Goal: Information Seeking & Learning: Stay updated

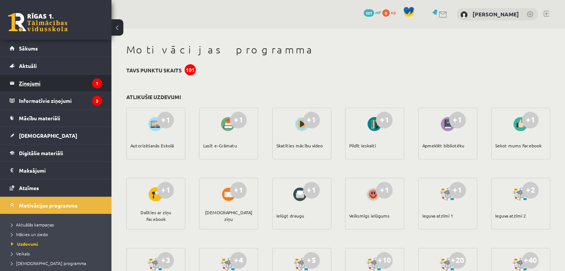
click at [40, 82] on legend "Ziņojumi 1" at bounding box center [60, 83] width 83 height 17
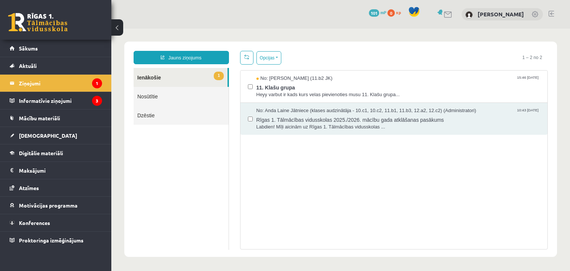
click at [143, 104] on link "Nosūtītie" at bounding box center [181, 96] width 95 height 19
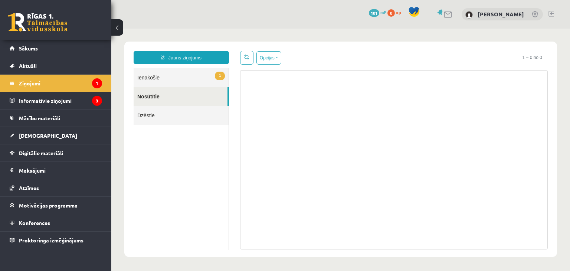
click at [199, 71] on link "1 Ienākošie" at bounding box center [181, 77] width 95 height 19
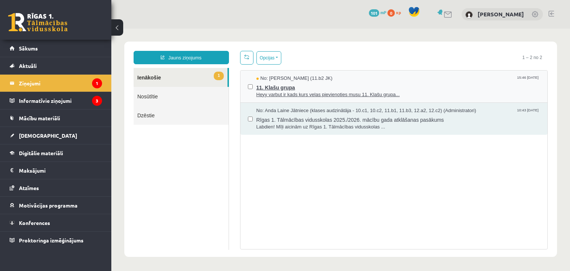
click at [293, 88] on span "11. Klašu grupa" at bounding box center [399, 86] width 284 height 9
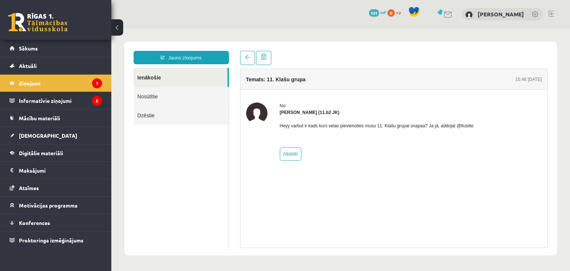
click at [345, 103] on div "No:" at bounding box center [377, 106] width 194 height 7
click at [36, 101] on legend "Informatīvie ziņojumi 3" at bounding box center [60, 100] width 83 height 17
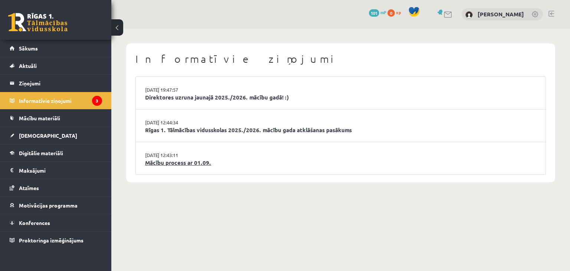
click at [202, 165] on link "Mācību process ar 01.09." at bounding box center [340, 163] width 391 height 9
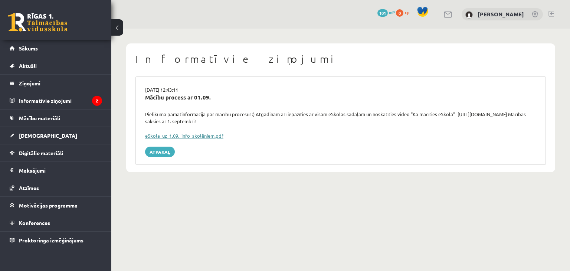
click at [177, 137] on link "eSkola_uz_1.09._info_skolēniem.pdf" at bounding box center [184, 136] width 78 height 6
click at [74, 95] on legend "Informatīvie ziņojumi 2" at bounding box center [60, 100] width 83 height 17
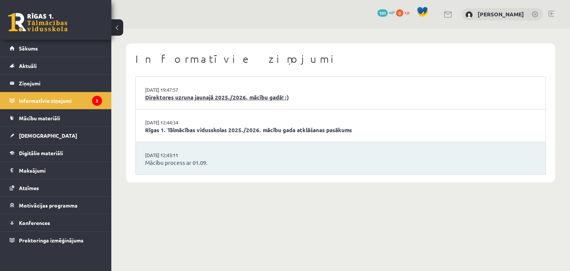
click at [162, 97] on link "Direktores uzruna jaunajā 2025./2026. mācību gadā! :)" at bounding box center [340, 97] width 391 height 9
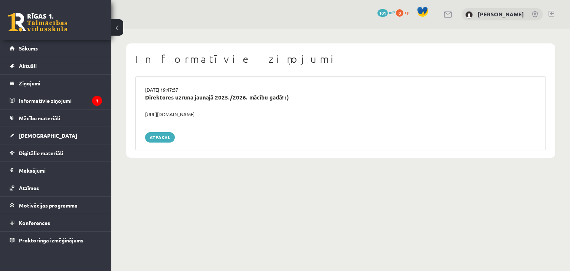
click at [219, 118] on div "29.08.2025 19:47:57 Direktores uzruna jaunajā 2025./2026. mācību gadā! :) https…" at bounding box center [341, 114] width 411 height 74
click at [217, 113] on div "https://youtube.com/shorts/lM8RsWyzCn4" at bounding box center [341, 114] width 403 height 7
drag, startPoint x: 249, startPoint y: 112, endPoint x: 130, endPoint y: 109, distance: 119.2
click at [130, 109] on div "Informatīvie ziņojumi 29.08.2025 19:47:57 Direktores uzruna jaunajā 2025./2026.…" at bounding box center [340, 100] width 429 height 114
click at [131, 110] on div "Informatīvie ziņojumi 29.08.2025 19:47:57 Direktores uzruna jaunajā 2025./2026.…" at bounding box center [340, 100] width 429 height 114
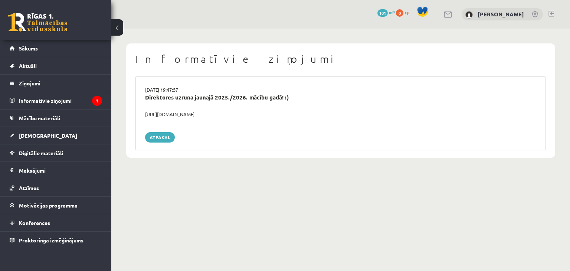
click at [141, 111] on div "https://youtube.com/shorts/lM8RsWyzCn4" at bounding box center [341, 114] width 403 height 7
drag, startPoint x: 144, startPoint y: 112, endPoint x: 241, endPoint y: 111, distance: 96.2
click at [241, 111] on div "https://youtube.com/shorts/lM8RsWyzCn4" at bounding box center [341, 114] width 403 height 7
copy div "https://youtube.com/shorts/lM8RsWyzCn4"
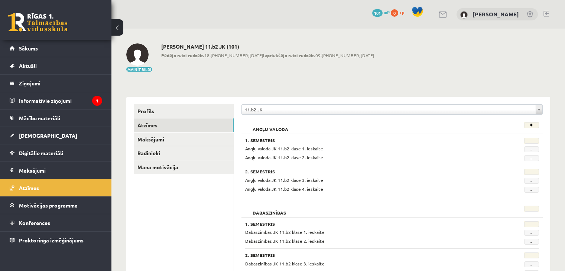
scroll to position [634, 0]
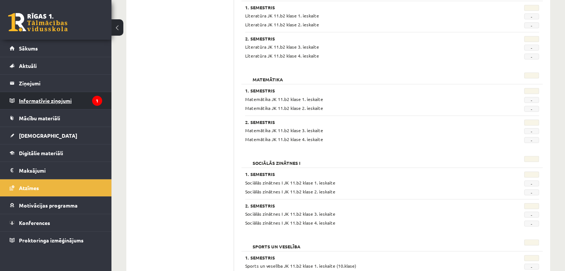
click at [48, 98] on legend "Informatīvie ziņojumi 1" at bounding box center [60, 100] width 83 height 17
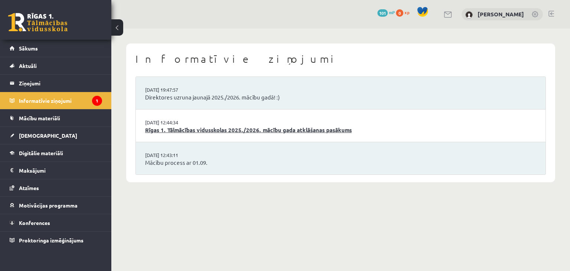
click at [197, 132] on link "Rīgas 1. Tālmācības vidusskolas 2025./2026. mācību gada atklāšanas pasākums" at bounding box center [340, 130] width 391 height 9
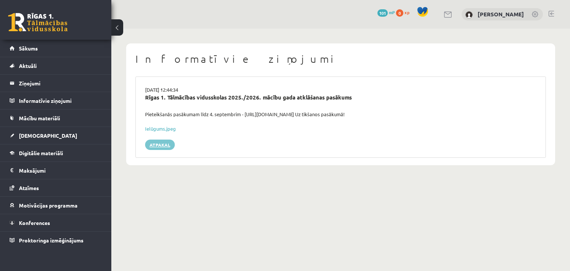
click at [166, 144] on link "Atpakaļ" at bounding box center [160, 145] width 30 height 10
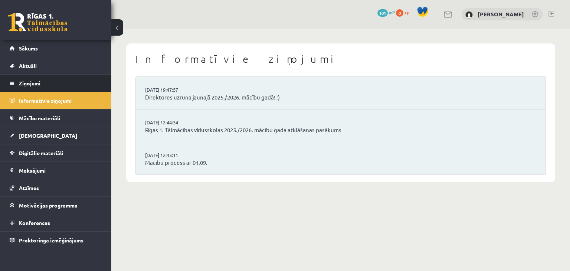
click at [30, 84] on legend "Ziņojumi 0" at bounding box center [60, 83] width 83 height 17
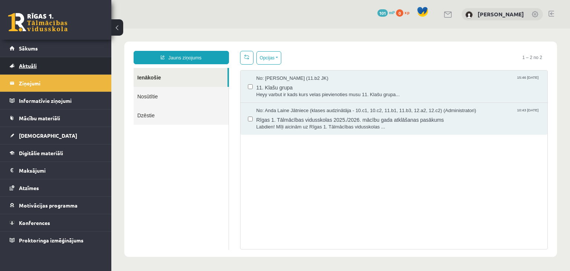
click at [30, 68] on span "Aktuāli" at bounding box center [28, 65] width 18 height 7
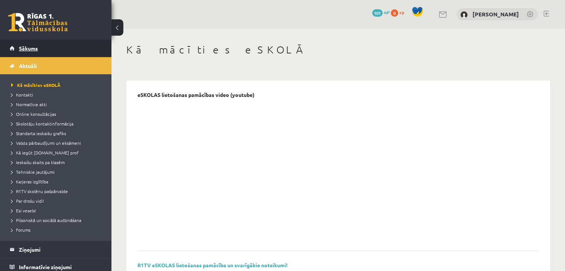
click at [33, 46] on span "Sākums" at bounding box center [28, 48] width 19 height 7
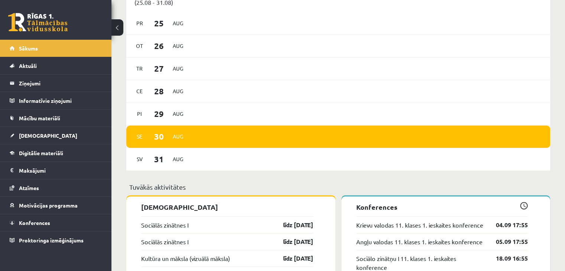
scroll to position [409, 0]
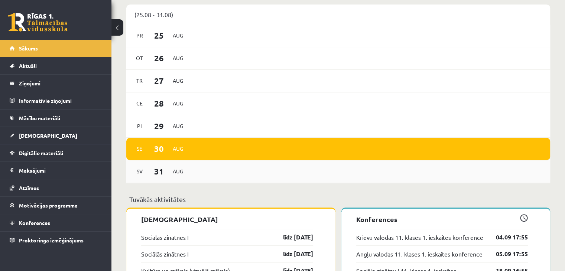
click at [220, 174] on div "Sv 31 Aug" at bounding box center [338, 171] width 424 height 23
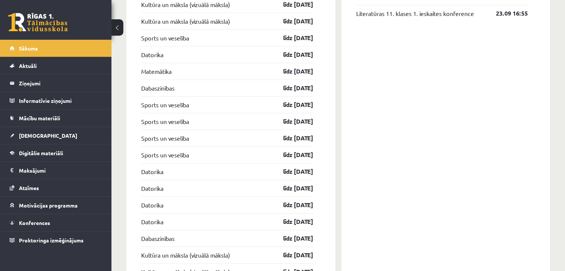
scroll to position [780, 0]
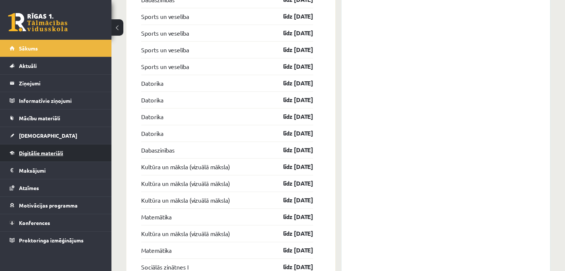
click at [56, 153] on span "Digitālie materiāli" at bounding box center [41, 153] width 44 height 7
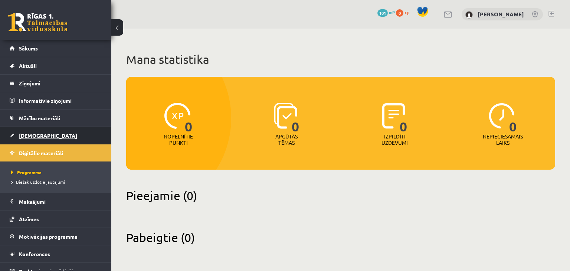
click at [15, 138] on link "[DEMOGRAPHIC_DATA]" at bounding box center [56, 135] width 92 height 17
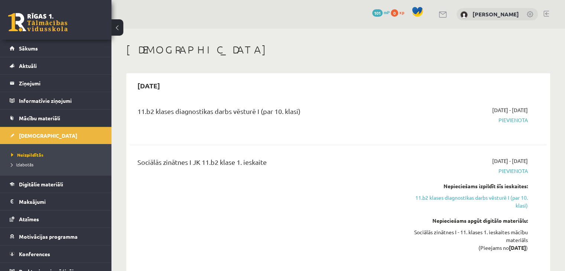
click at [510, 121] on span "Pievienota" at bounding box center [466, 120] width 123 height 8
click at [199, 113] on div "11.b2 klases diagnostikas darbs vēsturē I (par 10. klasi)" at bounding box center [265, 113] width 257 height 14
